Goal: Task Accomplishment & Management: Use online tool/utility

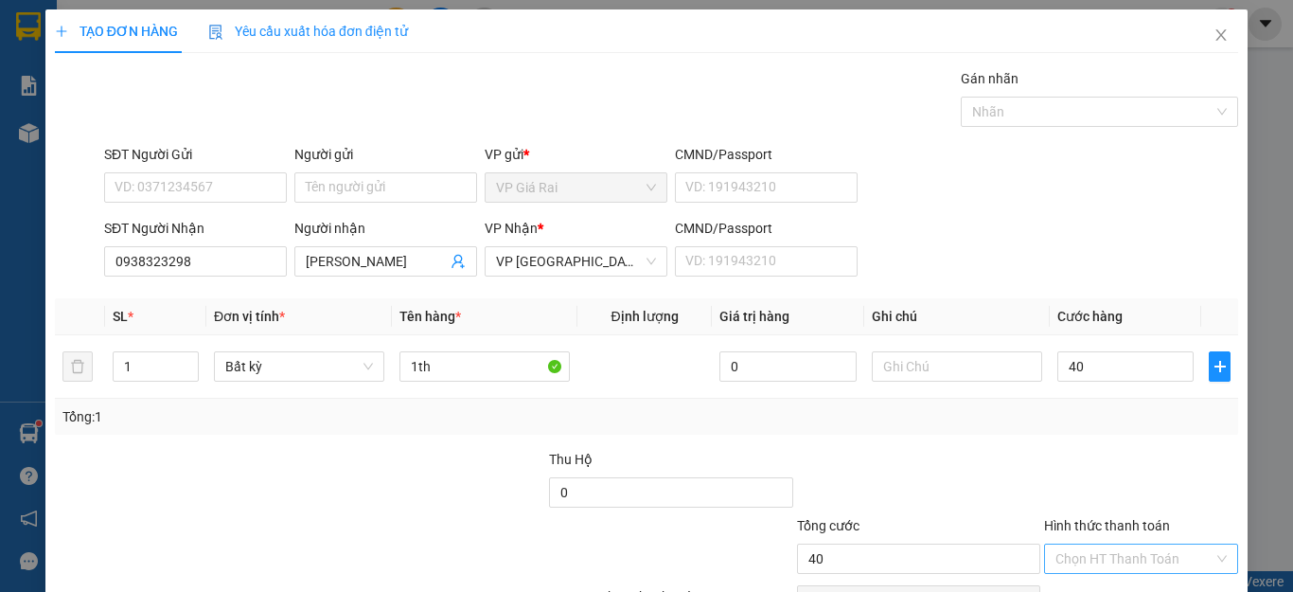
scroll to position [109, 0]
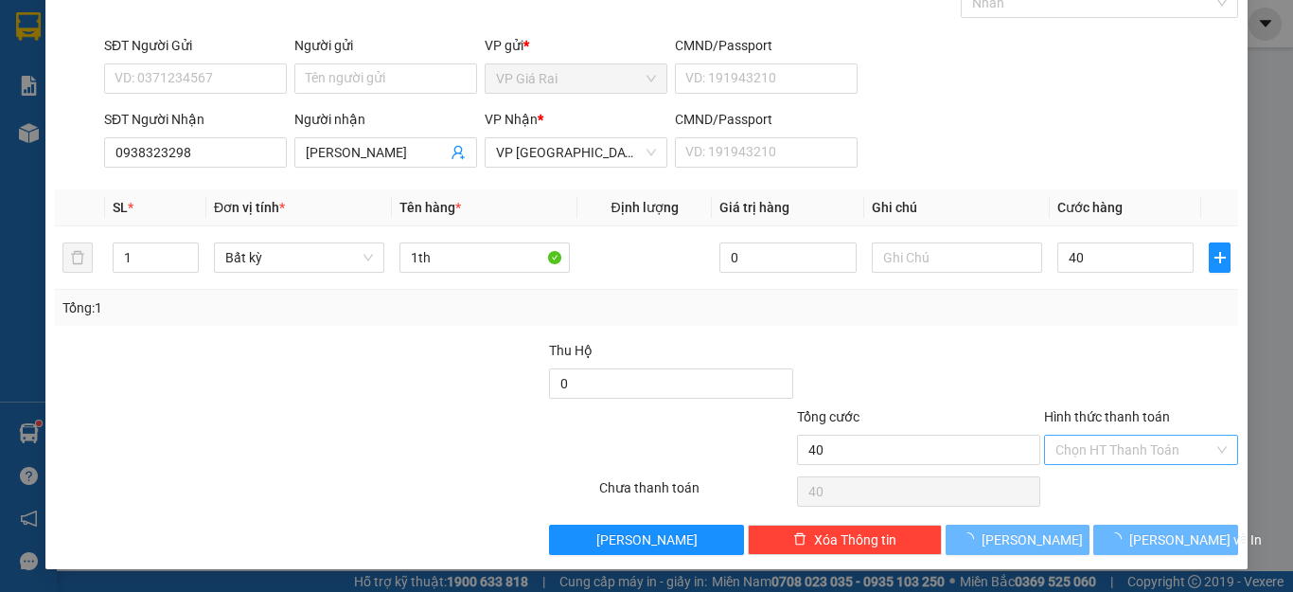
type input "40.000"
drag, startPoint x: 1081, startPoint y: 456, endPoint x: 1086, endPoint y: 466, distance: 10.6
click at [1084, 463] on input "Hình thức thanh toán" at bounding box center [1134, 449] width 158 height 28
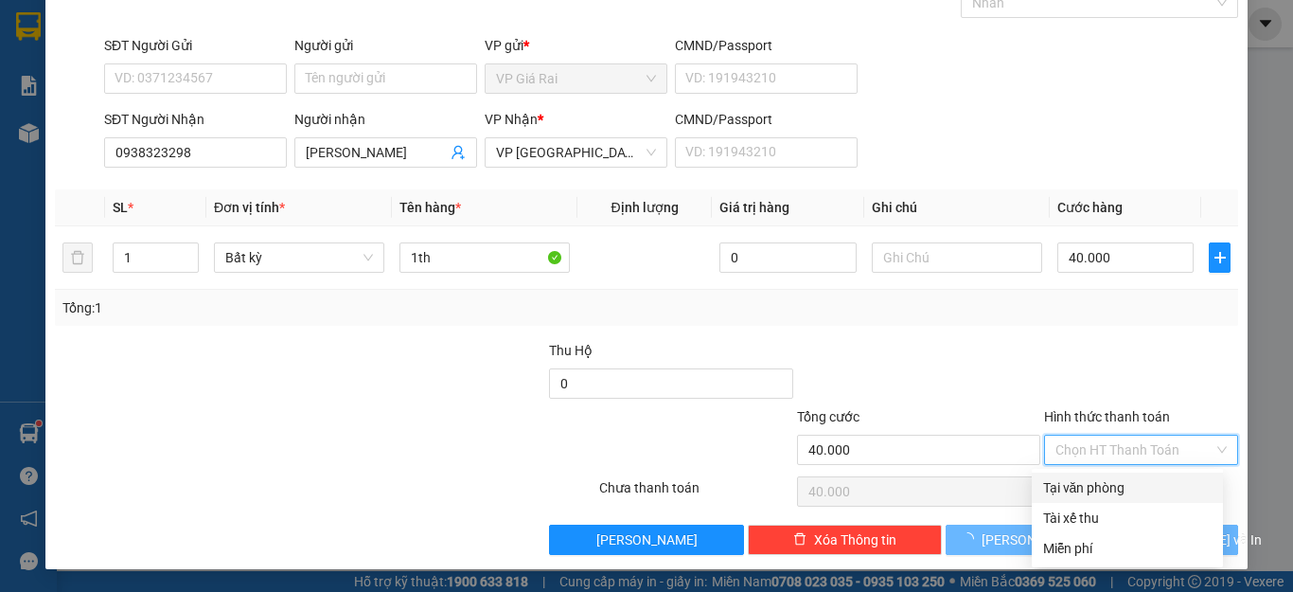
click at [1089, 486] on div "Tại văn phòng" at bounding box center [1127, 487] width 168 height 21
type input "0"
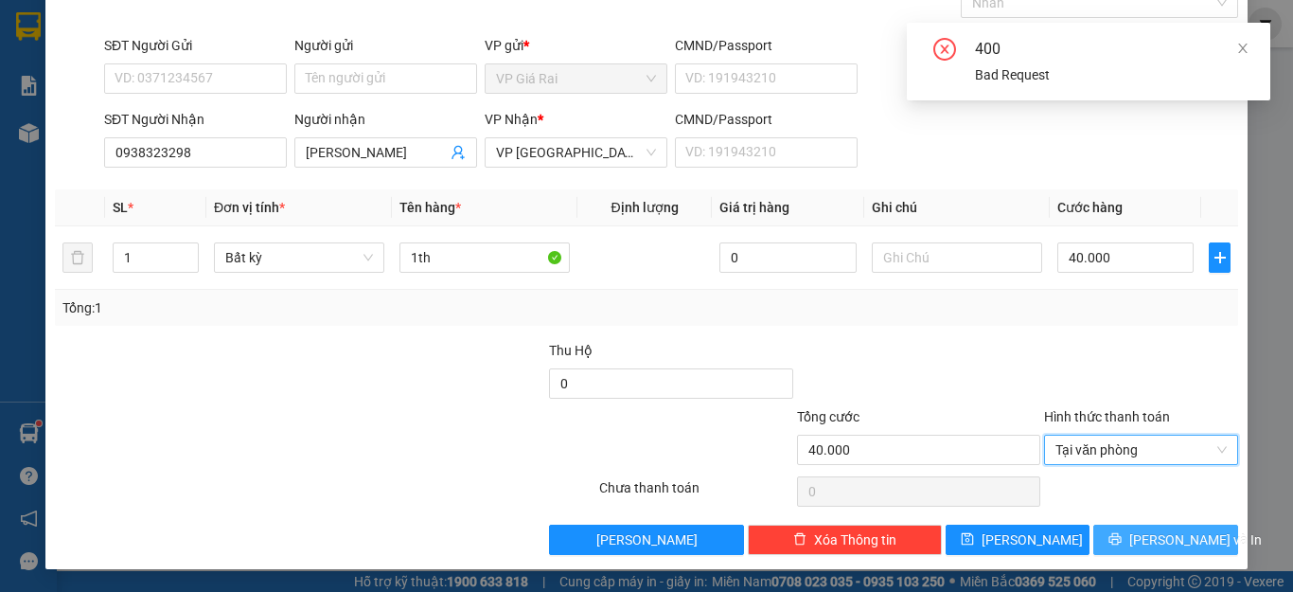
click at [1173, 539] on span "[PERSON_NAME] và In" at bounding box center [1195, 539] width 133 height 21
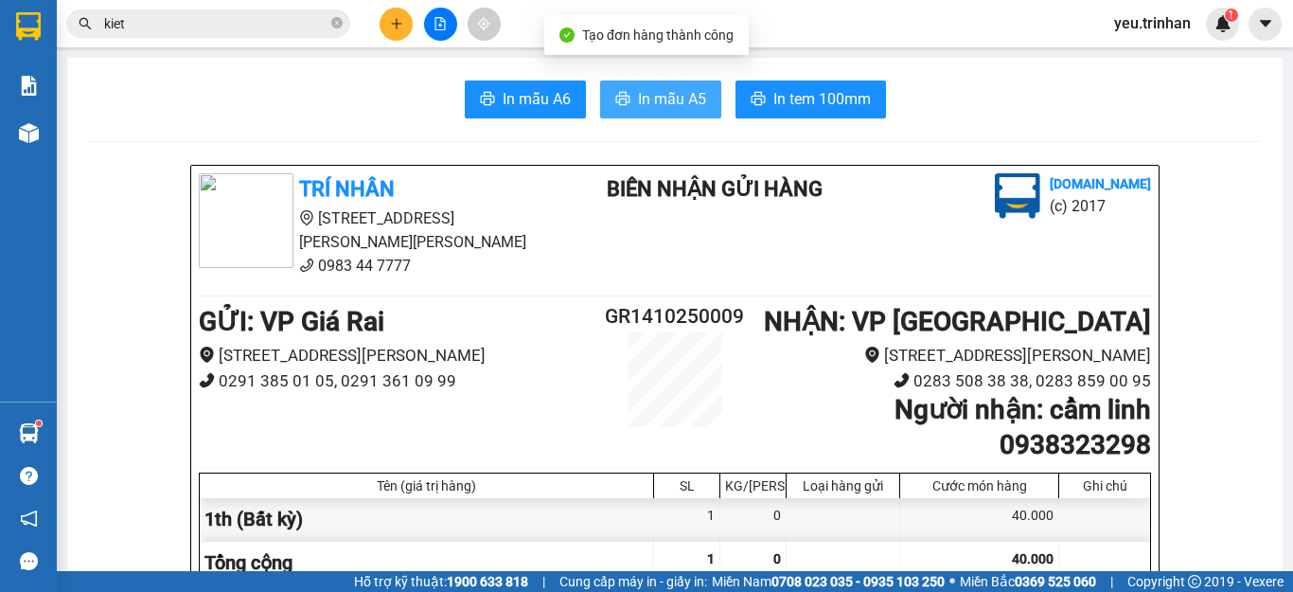
click at [664, 89] on span "In mẫu A5" at bounding box center [672, 99] width 68 height 24
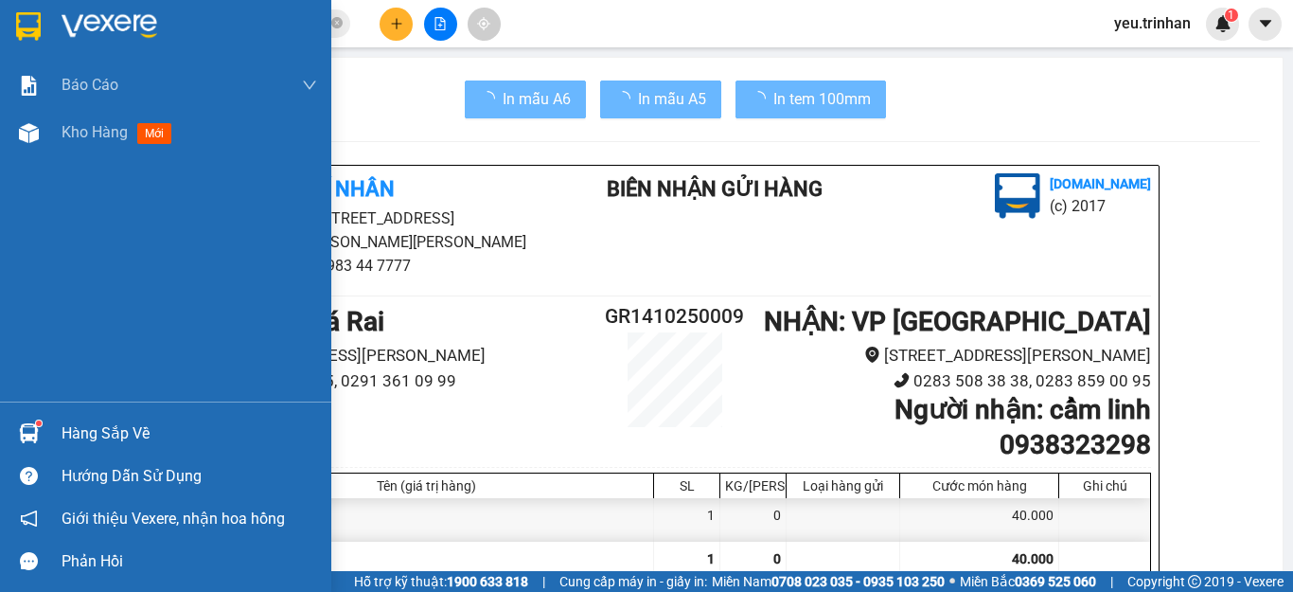
click at [25, 25] on img at bounding box center [28, 26] width 25 height 28
